Goal: Information Seeking & Learning: Find specific fact

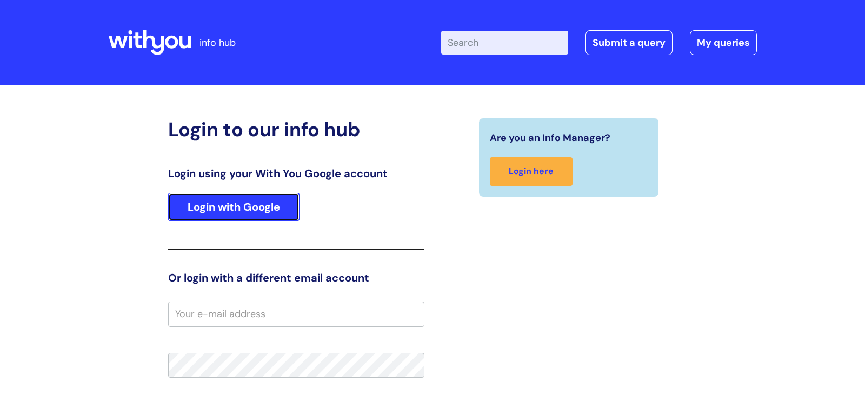
click at [265, 207] on link "Login with Google" at bounding box center [233, 207] width 131 height 28
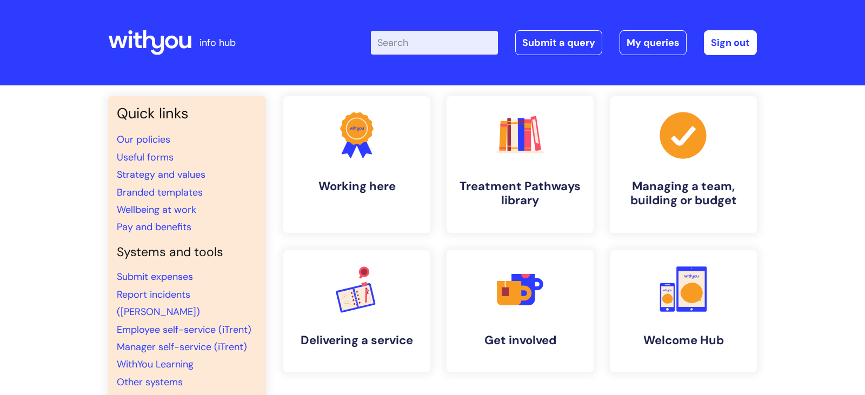
click at [428, 48] on input "Enter your search term here..." at bounding box center [434, 43] width 127 height 24
type input "payments"
click button "Search" at bounding box center [0, 0] width 0 height 0
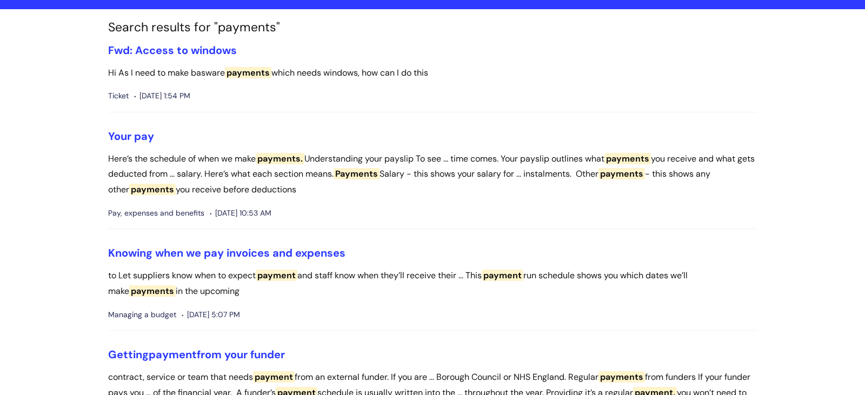
scroll to position [77, 0]
click at [273, 252] on link "Knowing when we pay invoices and expenses" at bounding box center [226, 252] width 237 height 14
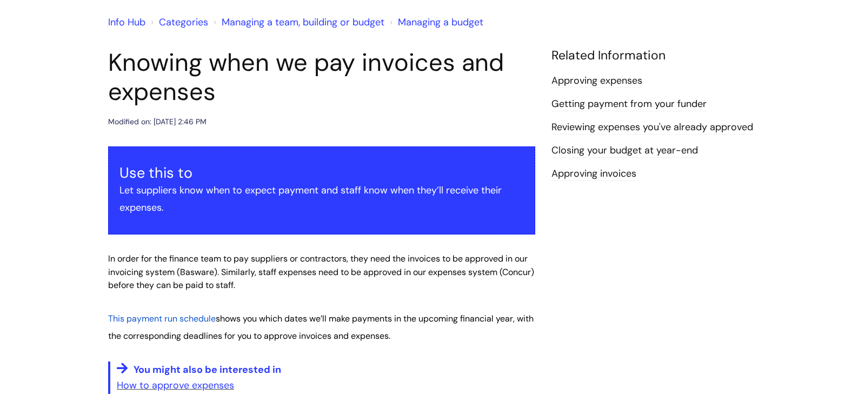
scroll to position [292, 0]
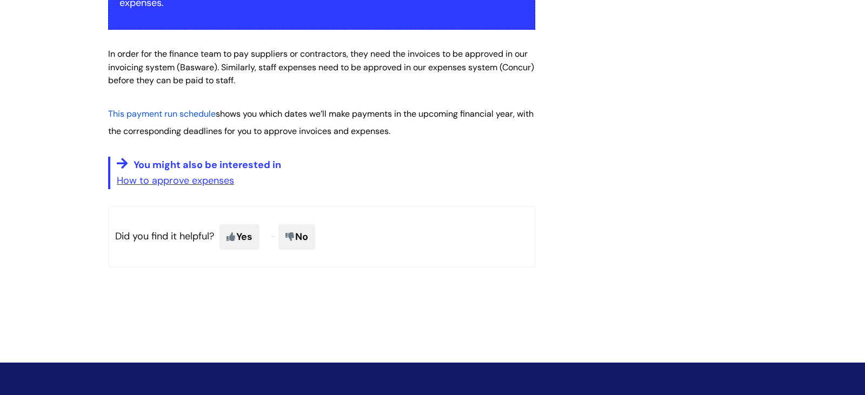
click at [195, 114] on span "This payment run schedule" at bounding box center [162, 113] width 108 height 11
